Goal: Find specific page/section: Find specific page/section

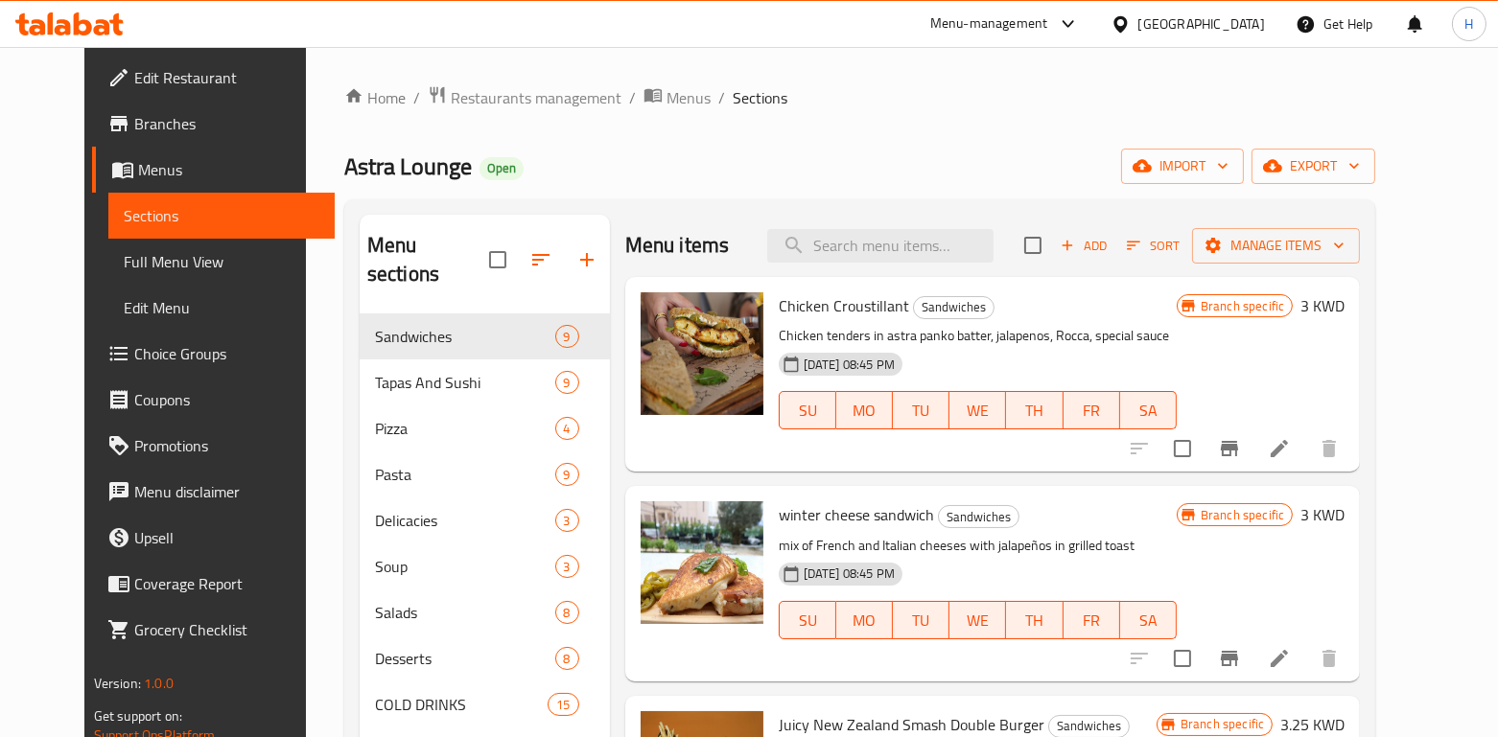
scroll to position [1244, 0]
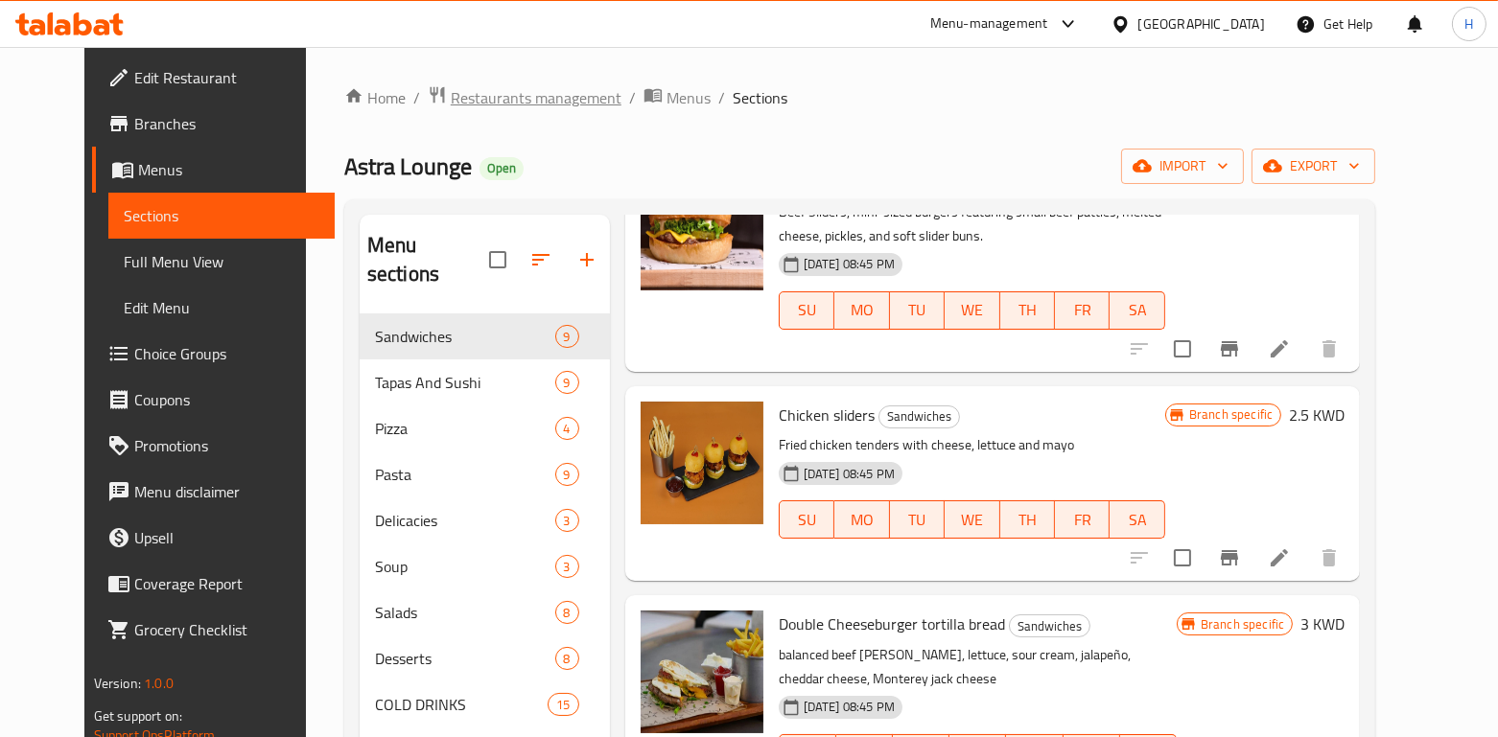
click at [512, 95] on span "Restaurants management" at bounding box center [536, 97] width 171 height 23
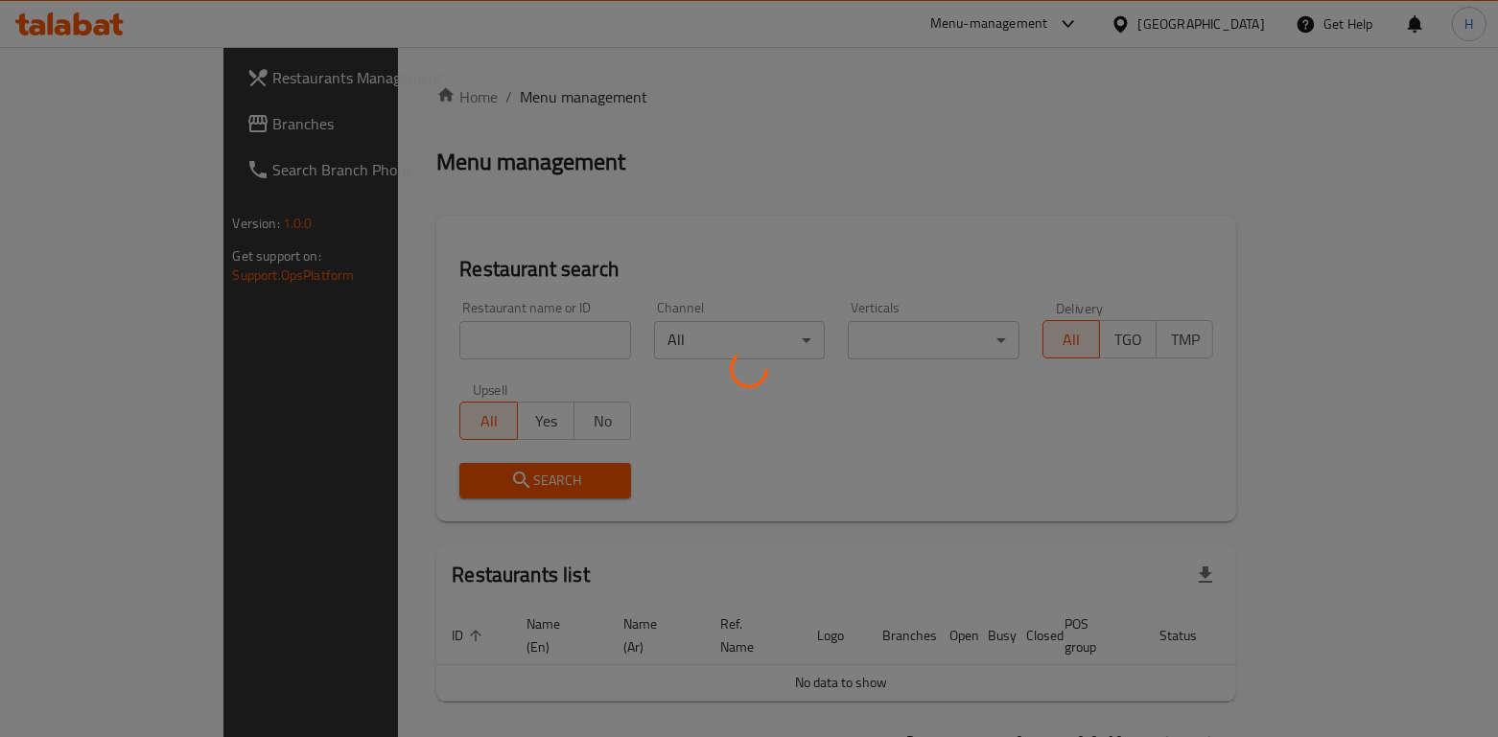
click at [348, 347] on div at bounding box center [749, 368] width 1498 height 737
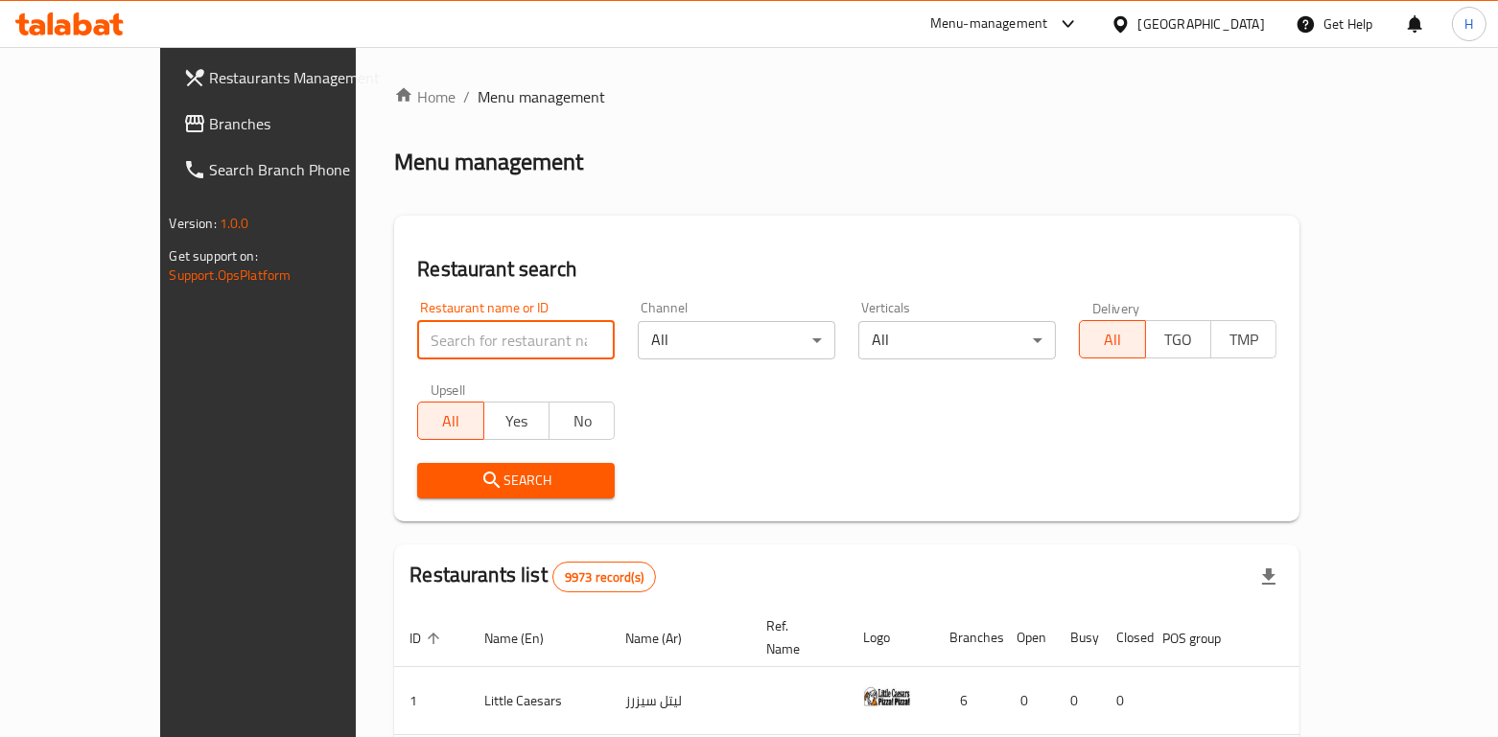
click at [417, 340] on input "search" at bounding box center [516, 340] width 198 height 38
type input "rollo"
click button "Search" at bounding box center [516, 480] width 198 height 35
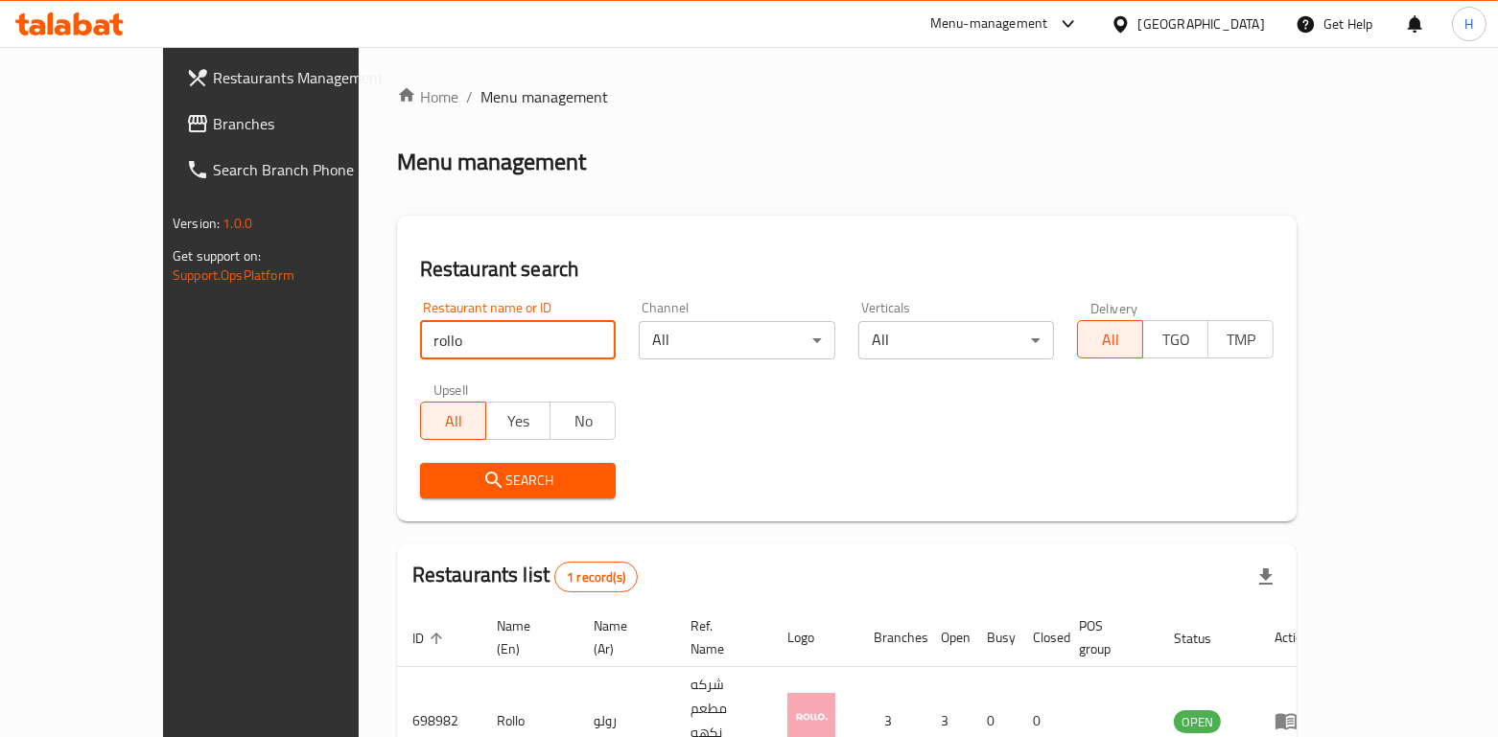
scroll to position [80, 0]
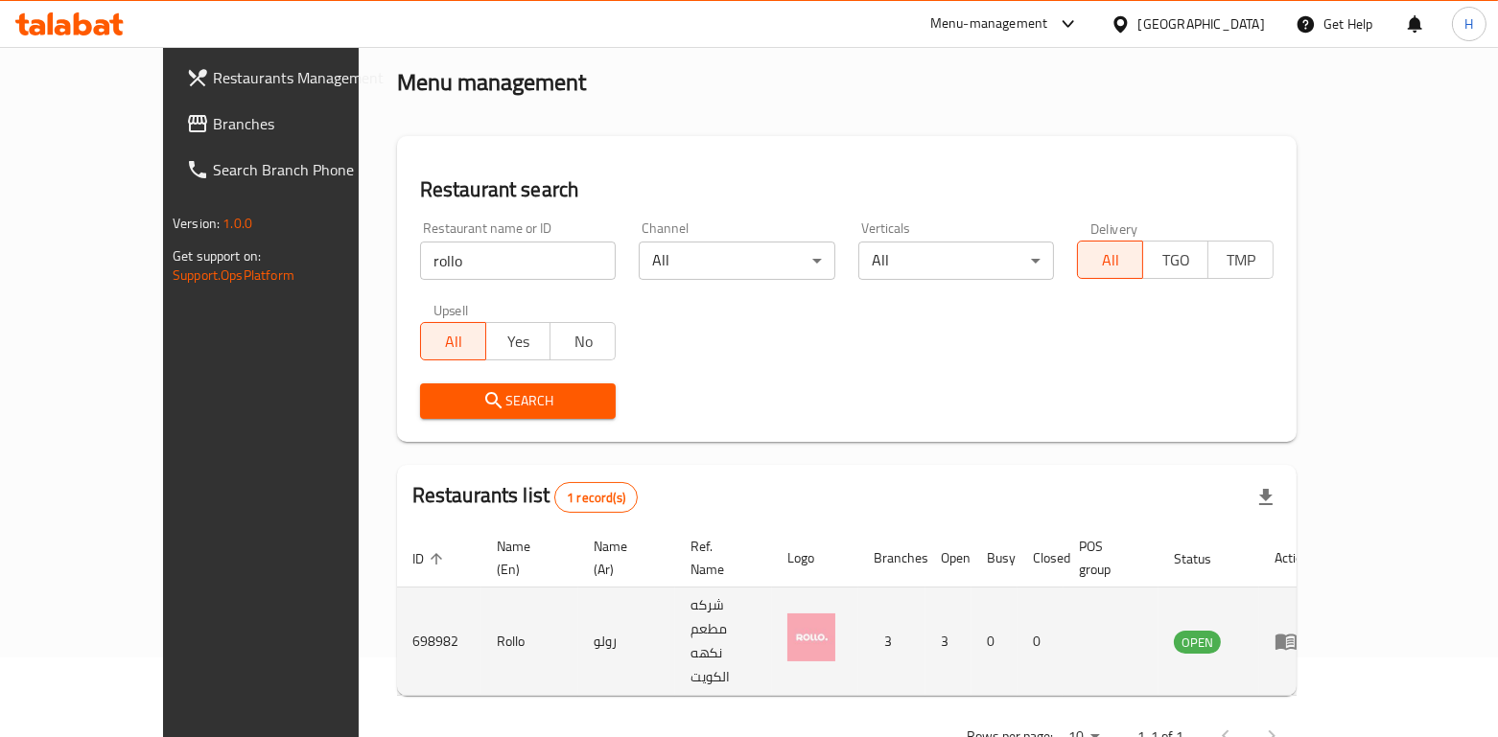
click at [481, 599] on td "Rollo" at bounding box center [529, 642] width 97 height 108
copy td "Rollo"
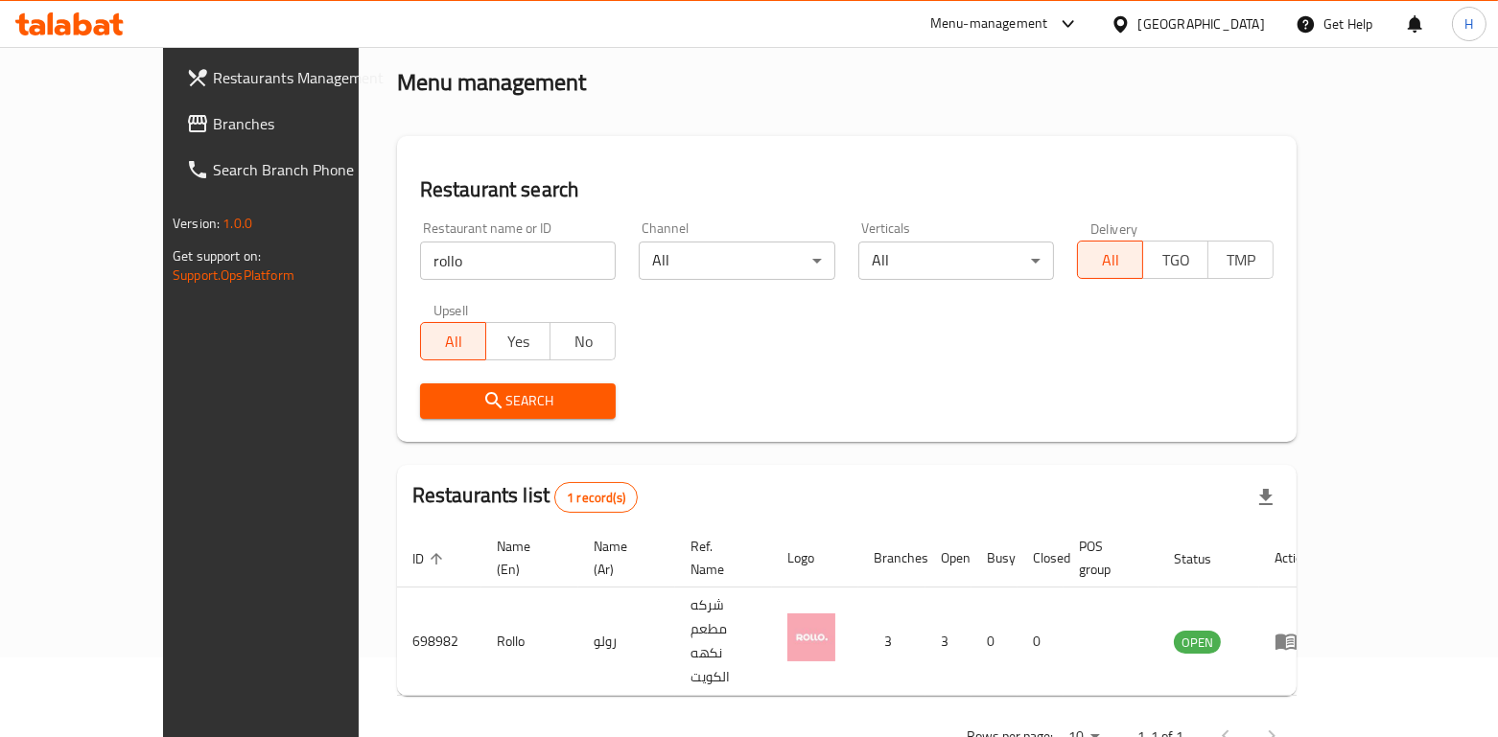
click at [1084, 39] on div "Menu-management" at bounding box center [1005, 24] width 180 height 46
click at [1048, 26] on div "Menu-management" at bounding box center [989, 23] width 118 height 23
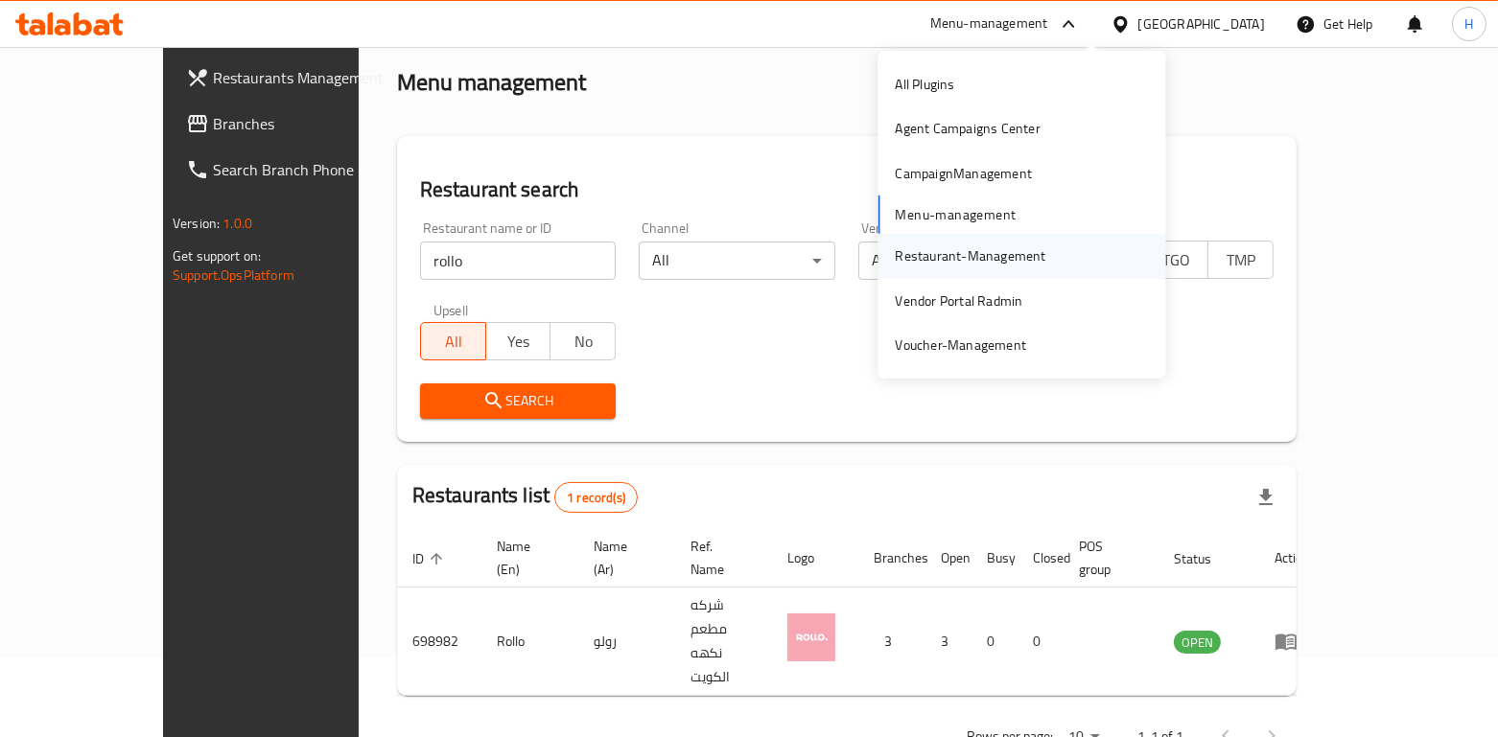
click at [979, 254] on div "Restaurant-Management" at bounding box center [970, 255] width 151 height 21
